Goal: Task Accomplishment & Management: Use online tool/utility

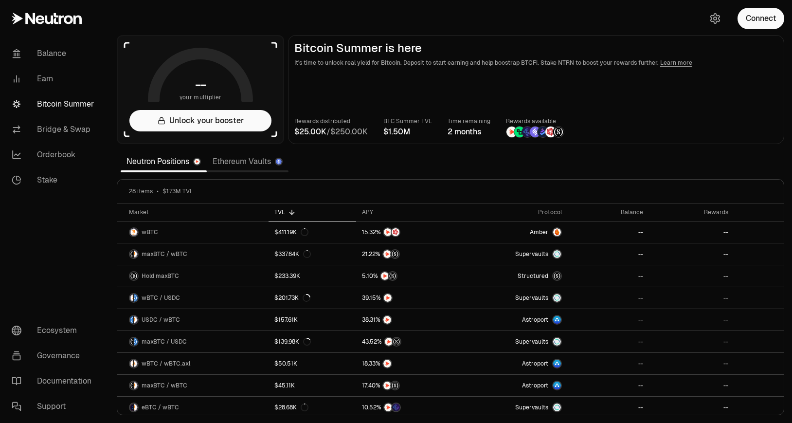
click at [746, 30] on div "Connect" at bounding box center [744, 18] width 93 height 37
click at [760, 10] on button "Connect" at bounding box center [760, 18] width 47 height 21
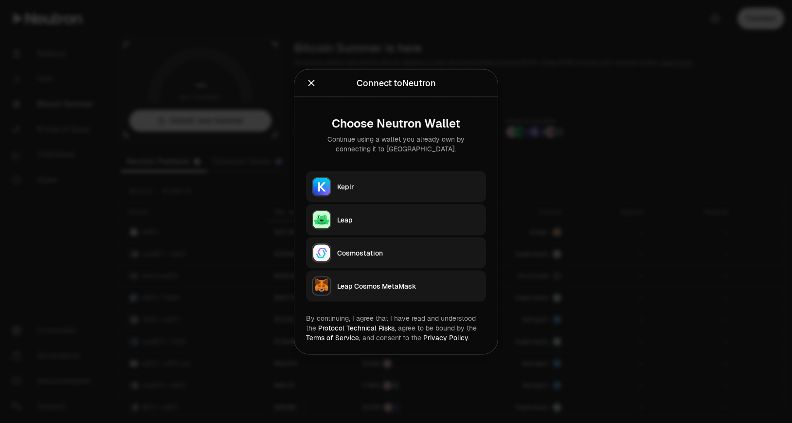
click at [760, 21] on div at bounding box center [396, 211] width 792 height 423
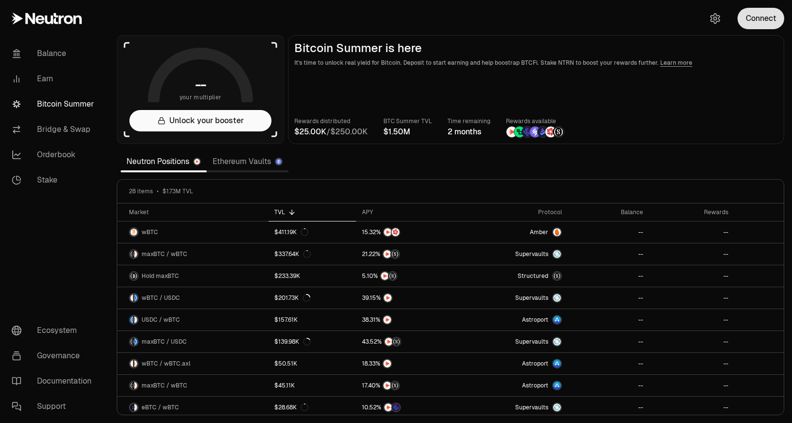
click at [761, 27] on button "Connect" at bounding box center [760, 18] width 47 height 21
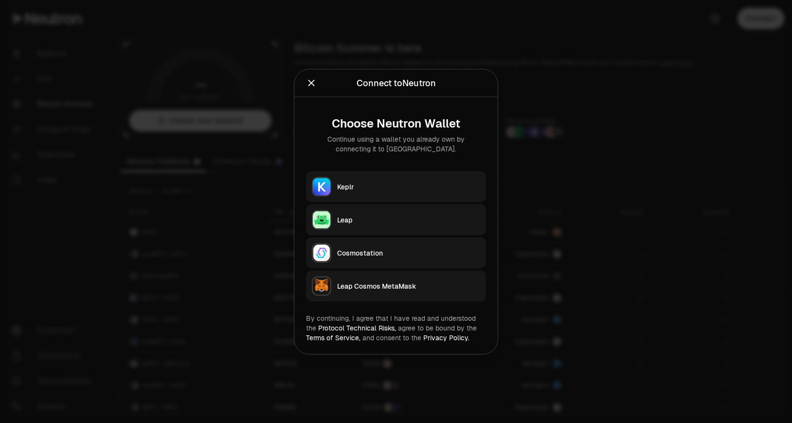
click at [370, 189] on div "Keplr" at bounding box center [408, 186] width 143 height 10
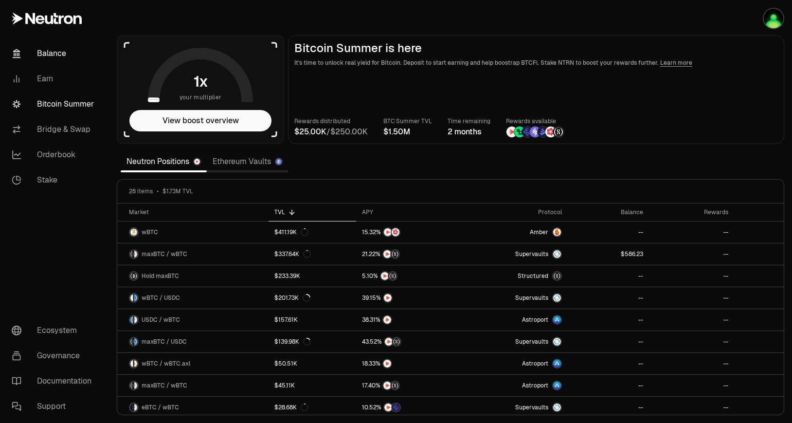
click at [51, 51] on link "Balance" at bounding box center [54, 53] width 101 height 25
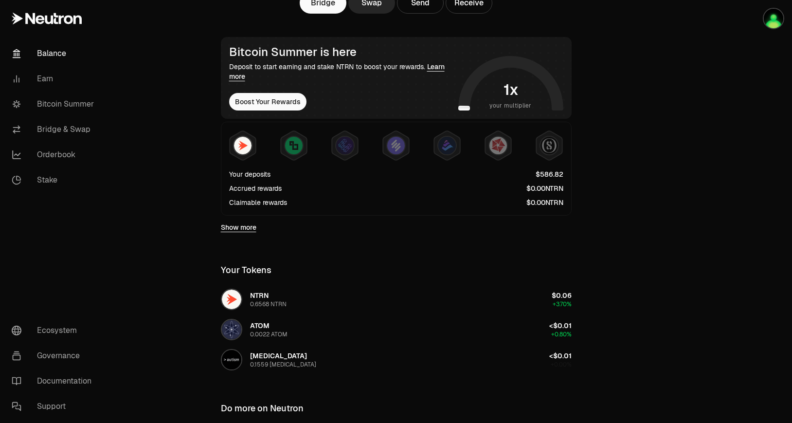
scroll to position [151, 0]
click at [252, 229] on link "Show more" at bounding box center [238, 228] width 35 height 10
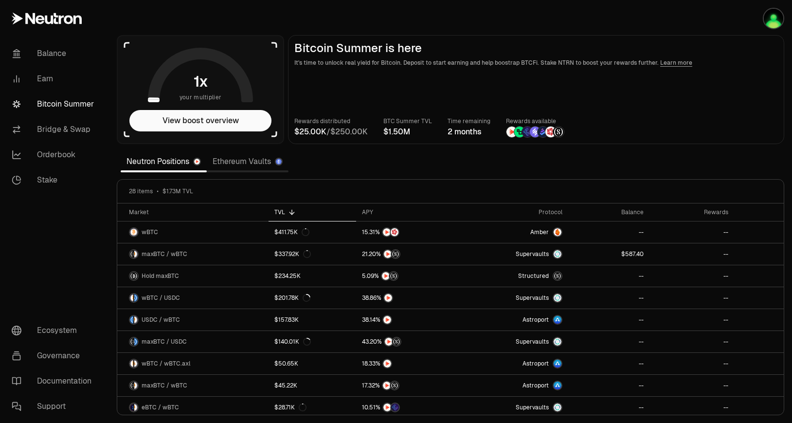
click at [223, 167] on link "Ethereum Vaults" at bounding box center [248, 161] width 82 height 19
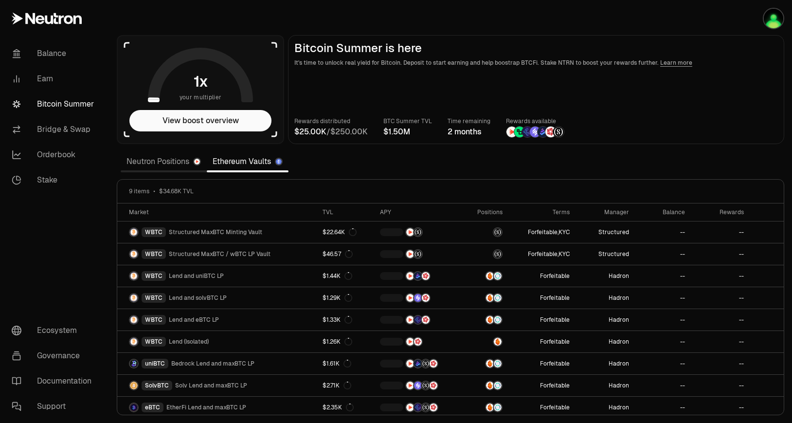
click at [177, 165] on link "Neutron Positions" at bounding box center [164, 161] width 86 height 19
